Goal: Task Accomplishment & Management: Manage account settings

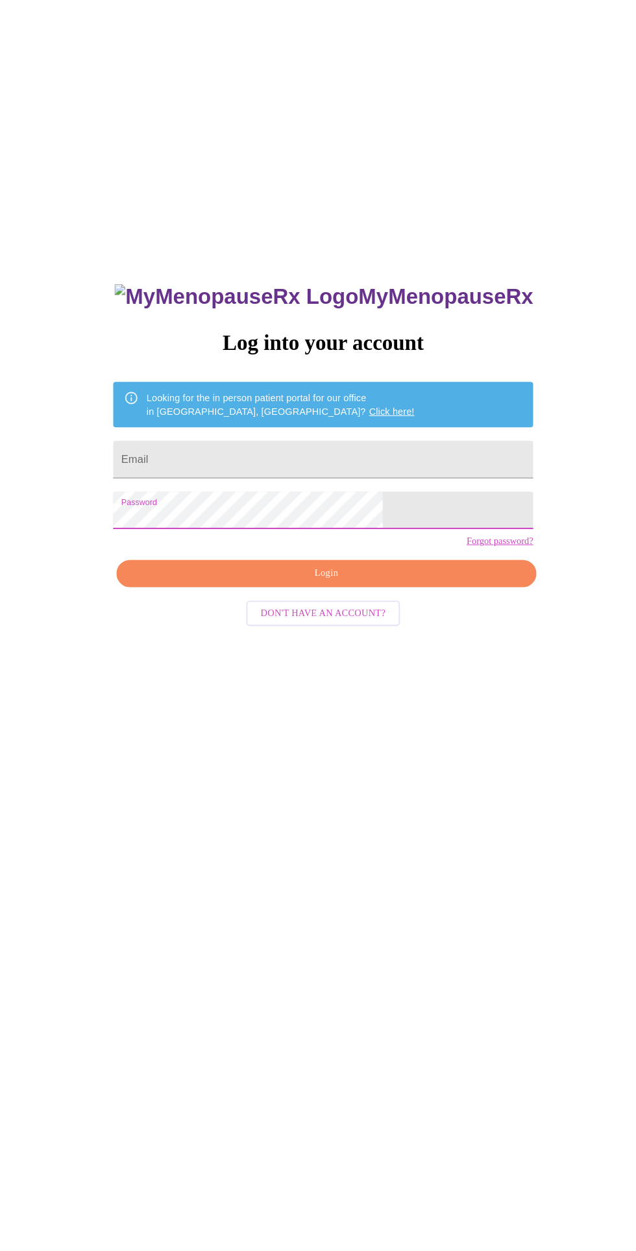
click at [381, 461] on input "Email" at bounding box center [318, 446] width 408 height 36
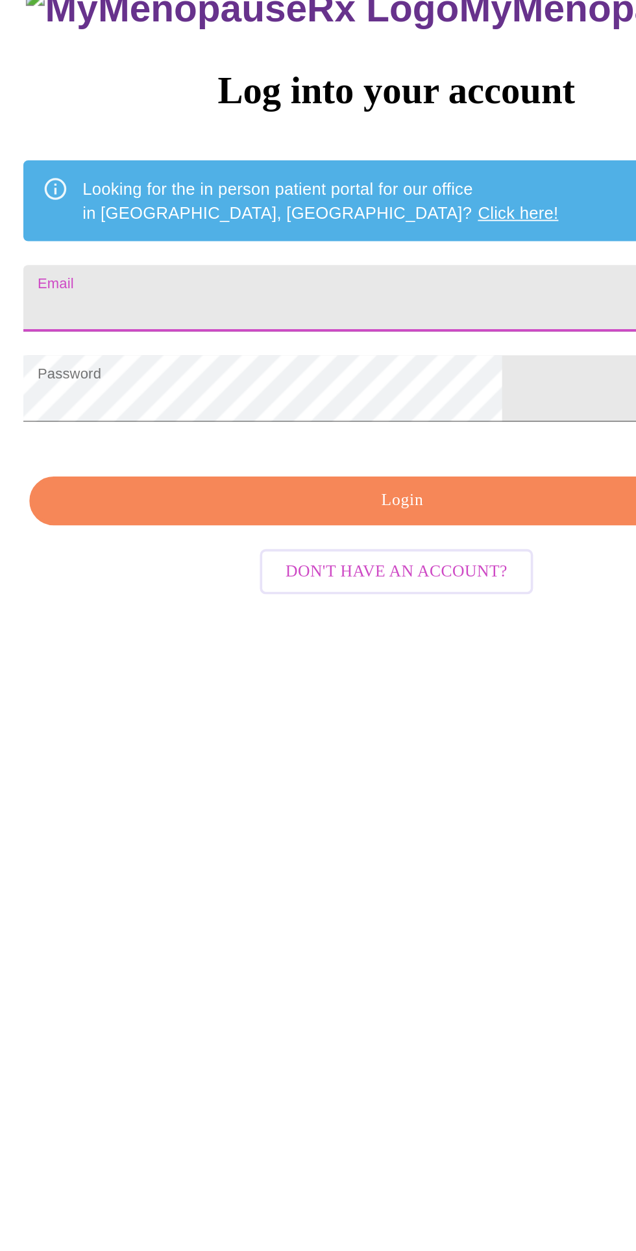
type input "amandalmonahan@gmail.com"
click at [337, 565] on span "Login" at bounding box center [321, 557] width 378 height 16
